Goal: Information Seeking & Learning: Learn about a topic

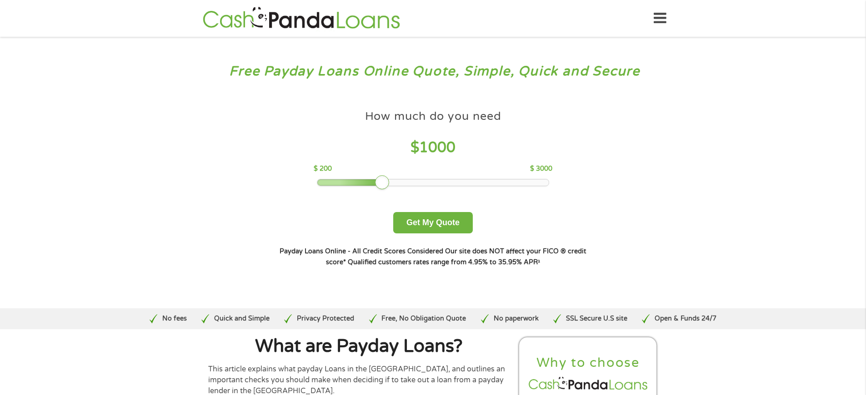
scroll to position [2977, 0]
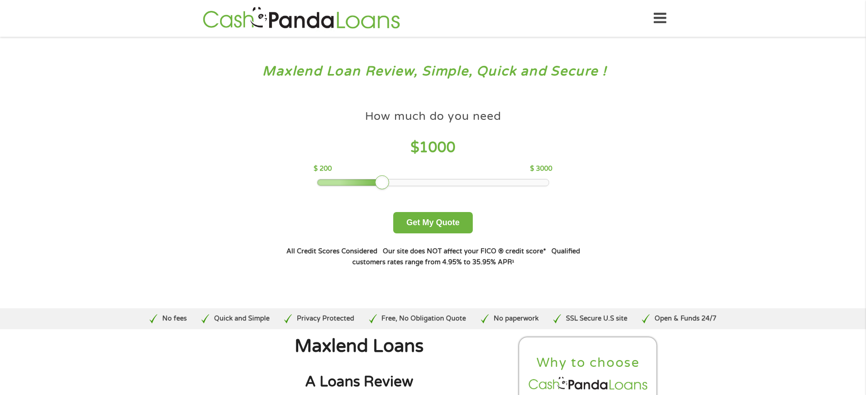
scroll to position [3149, 0]
